Goal: Find specific fact: Find specific fact

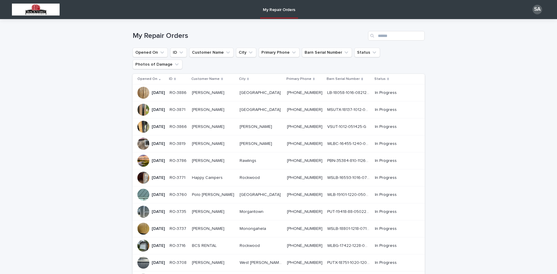
click at [220, 157] on p "[PERSON_NAME]" at bounding box center [209, 160] width 34 height 6
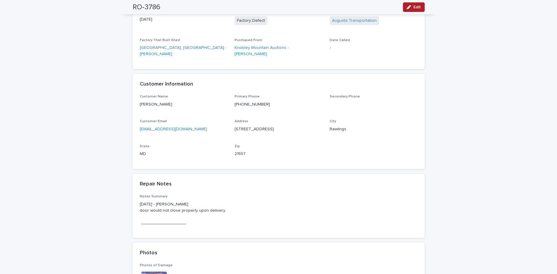
scroll to position [100, 0]
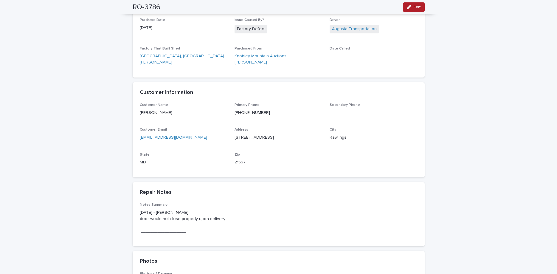
drag, startPoint x: 268, startPoint y: 131, endPoint x: 234, endPoint y: 131, distance: 34.0
click at [234, 133] on div "[STREET_ADDRESS]" at bounding box center [278, 136] width 88 height 7
drag, startPoint x: 291, startPoint y: 149, endPoint x: 289, endPoint y: 142, distance: 7.2
click at [291, 153] on p "Zip" at bounding box center [278, 155] width 88 height 4
drag, startPoint x: 291, startPoint y: 130, endPoint x: 231, endPoint y: 131, distance: 60.5
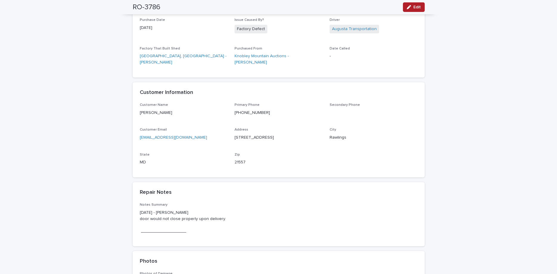
click at [234, 133] on div "[STREET_ADDRESS]" at bounding box center [278, 136] width 88 height 7
drag, startPoint x: 254, startPoint y: 140, endPoint x: 278, endPoint y: 134, distance: 24.4
click at [257, 139] on div "Customer Name [PERSON_NAME][GEOGRAPHIC_DATA] Phone [PHONE_NUMBER] Secondary Pho…" at bounding box center [279, 136] width 278 height 67
drag, startPoint x: 290, startPoint y: 130, endPoint x: 232, endPoint y: 133, distance: 57.9
click at [234, 133] on div "[STREET_ADDRESS]" at bounding box center [278, 136] width 88 height 7
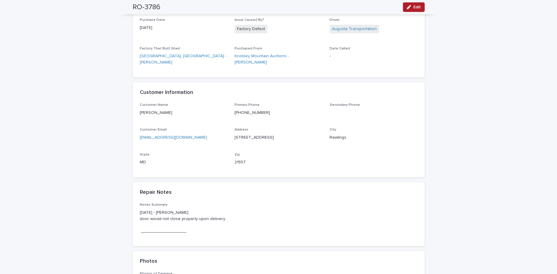
copy p "[STREET_ADDRESS]"
click at [259, 159] on p "21557" at bounding box center [278, 162] width 88 height 6
